Goal: Navigation & Orientation: Find specific page/section

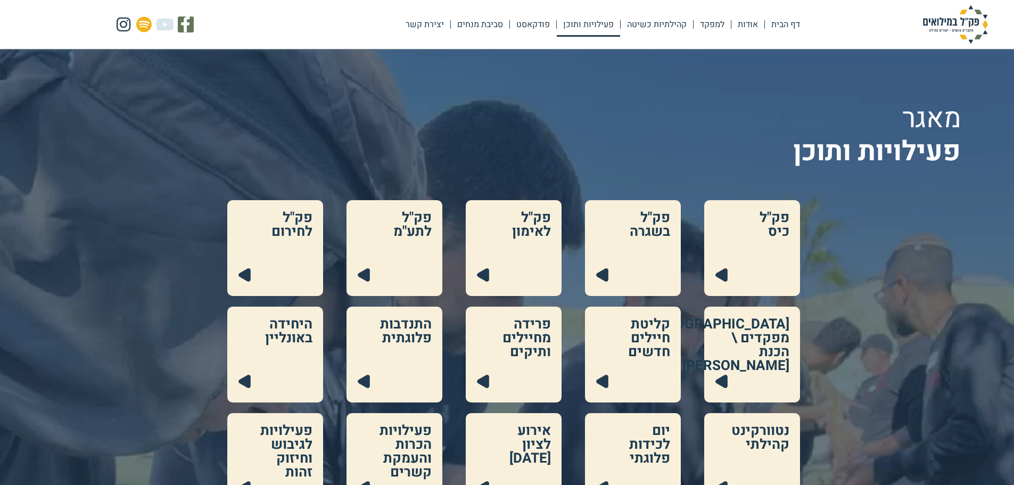
scroll to position [319, 0]
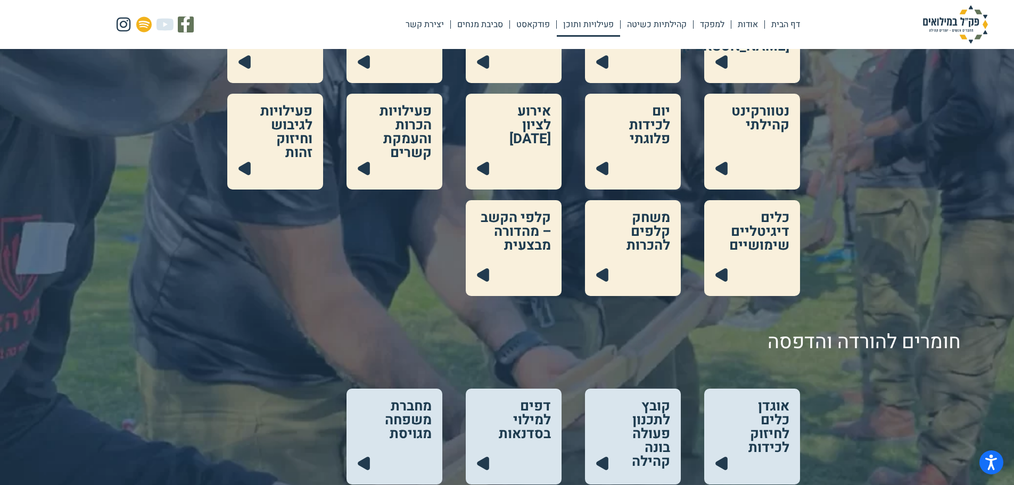
click at [875, 147] on div "פק"ל כיס .cls-1{fill:#223b4f;} פק"ל בשגרה .cls-1{fill:#223b4f;} פק"ל לאימון .cl…" at bounding box center [507, 88] width 1014 height 415
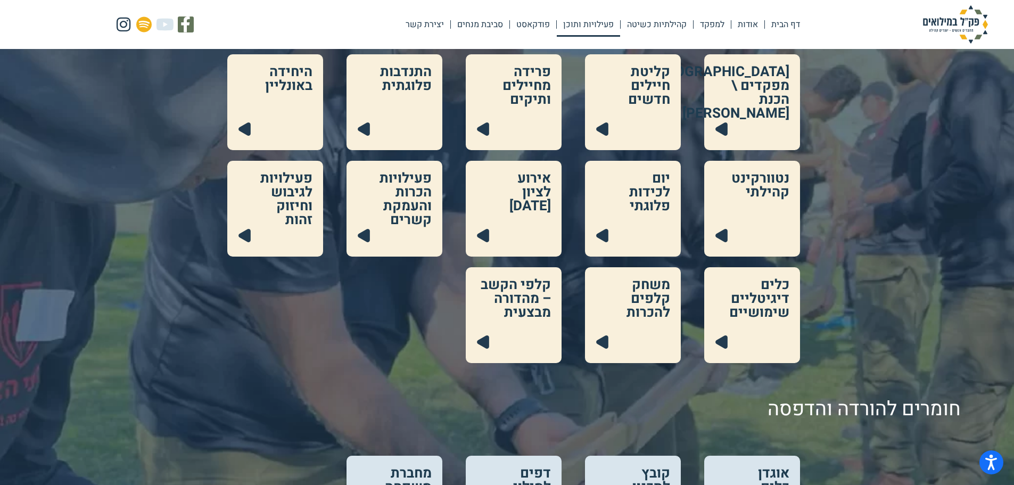
scroll to position [523, 0]
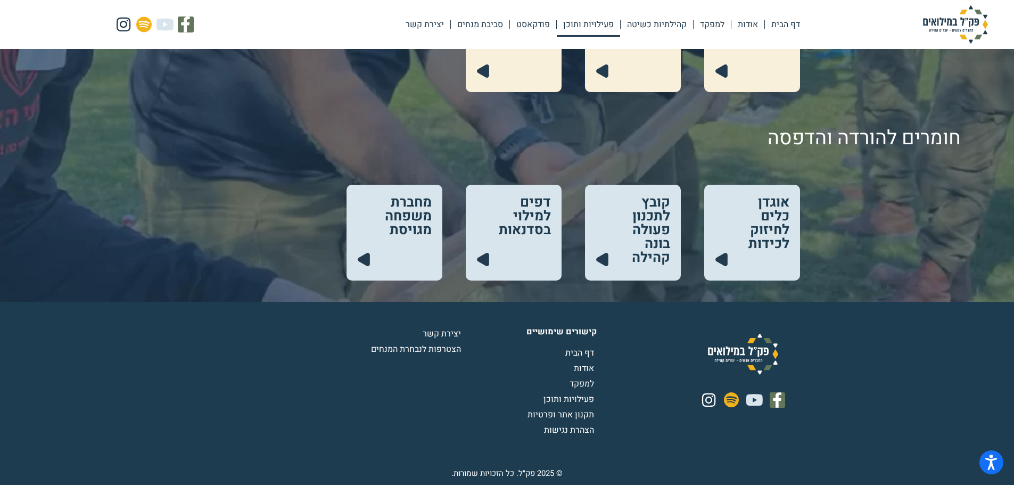
click at [650, 222] on link at bounding box center [633, 233] width 96 height 96
click at [523, 211] on link at bounding box center [514, 233] width 96 height 96
click at [783, 228] on link at bounding box center [752, 233] width 96 height 96
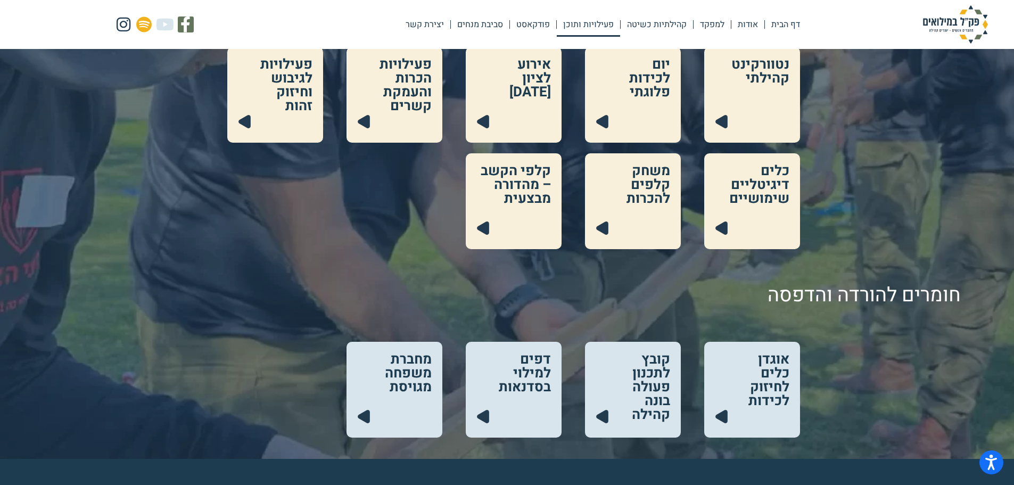
scroll to position [363, 0]
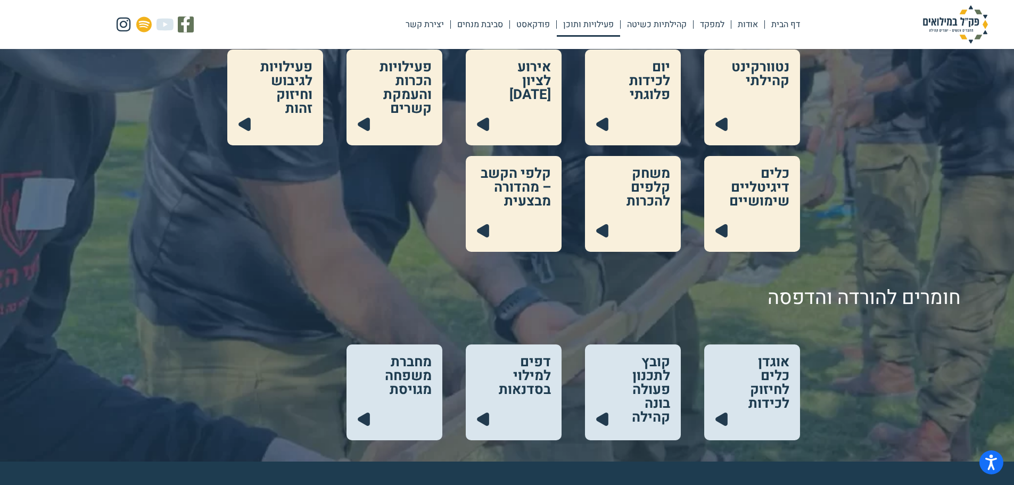
click at [749, 189] on link at bounding box center [752, 204] width 96 height 96
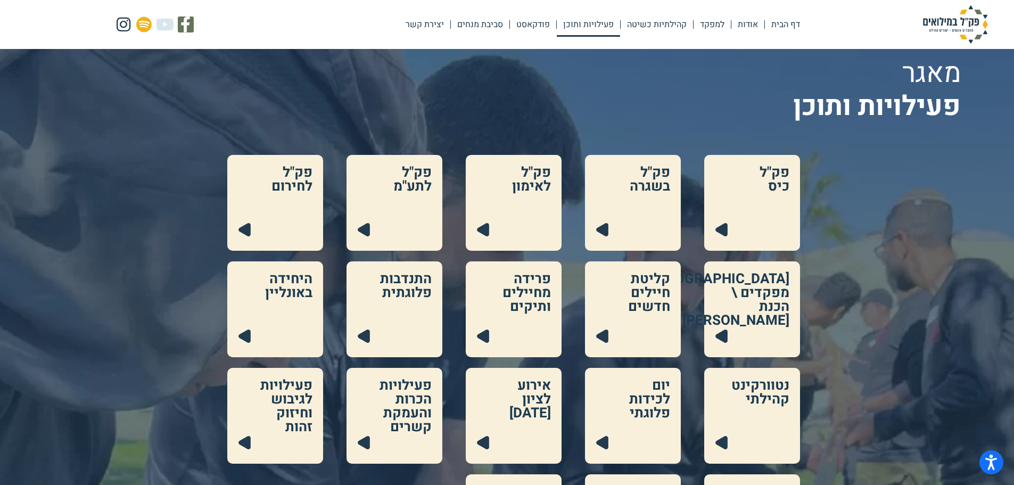
scroll to position [44, 0]
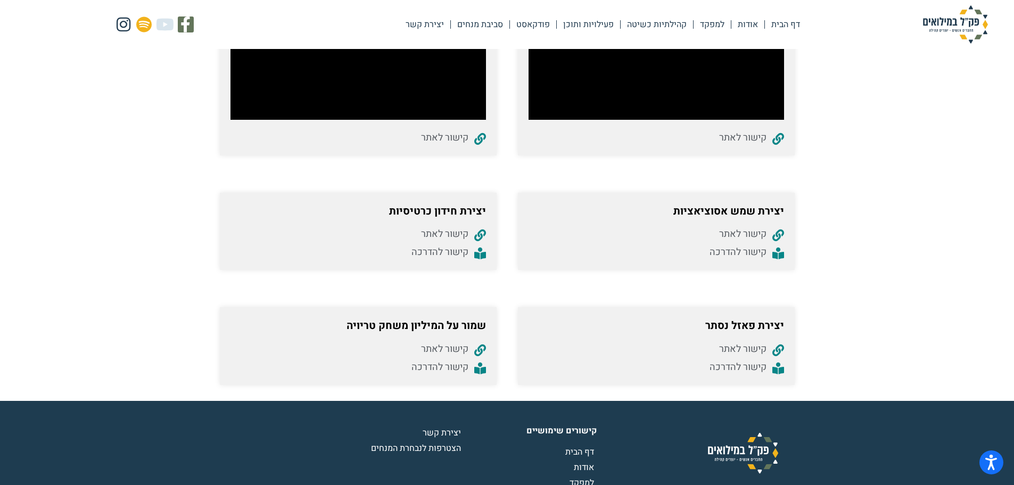
scroll to position [798, 0]
